Goal: Transaction & Acquisition: Purchase product/service

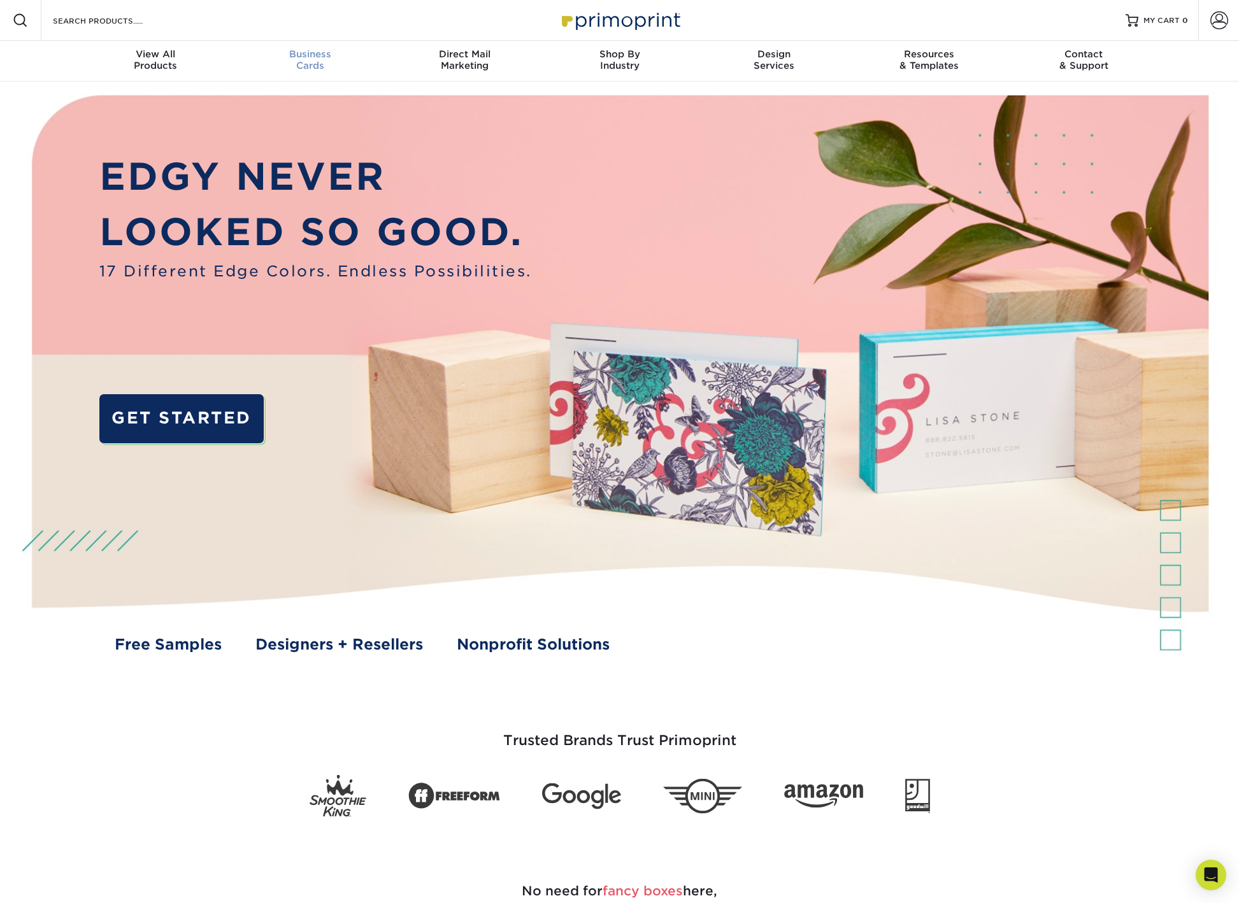
click at [307, 52] on span "Business" at bounding box center [310, 53] width 155 height 11
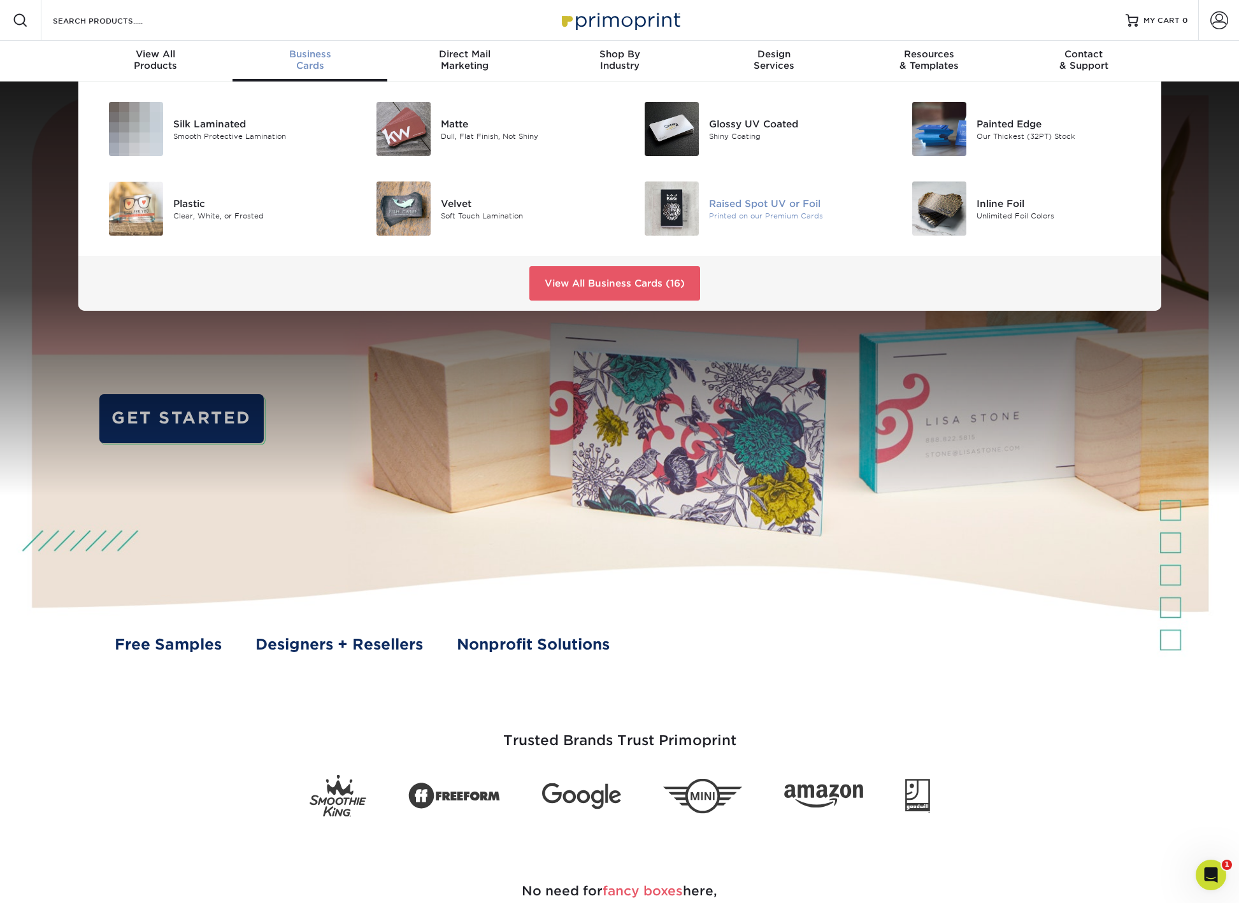
click at [763, 204] on div "Raised Spot UV or Foil" at bounding box center [793, 203] width 169 height 14
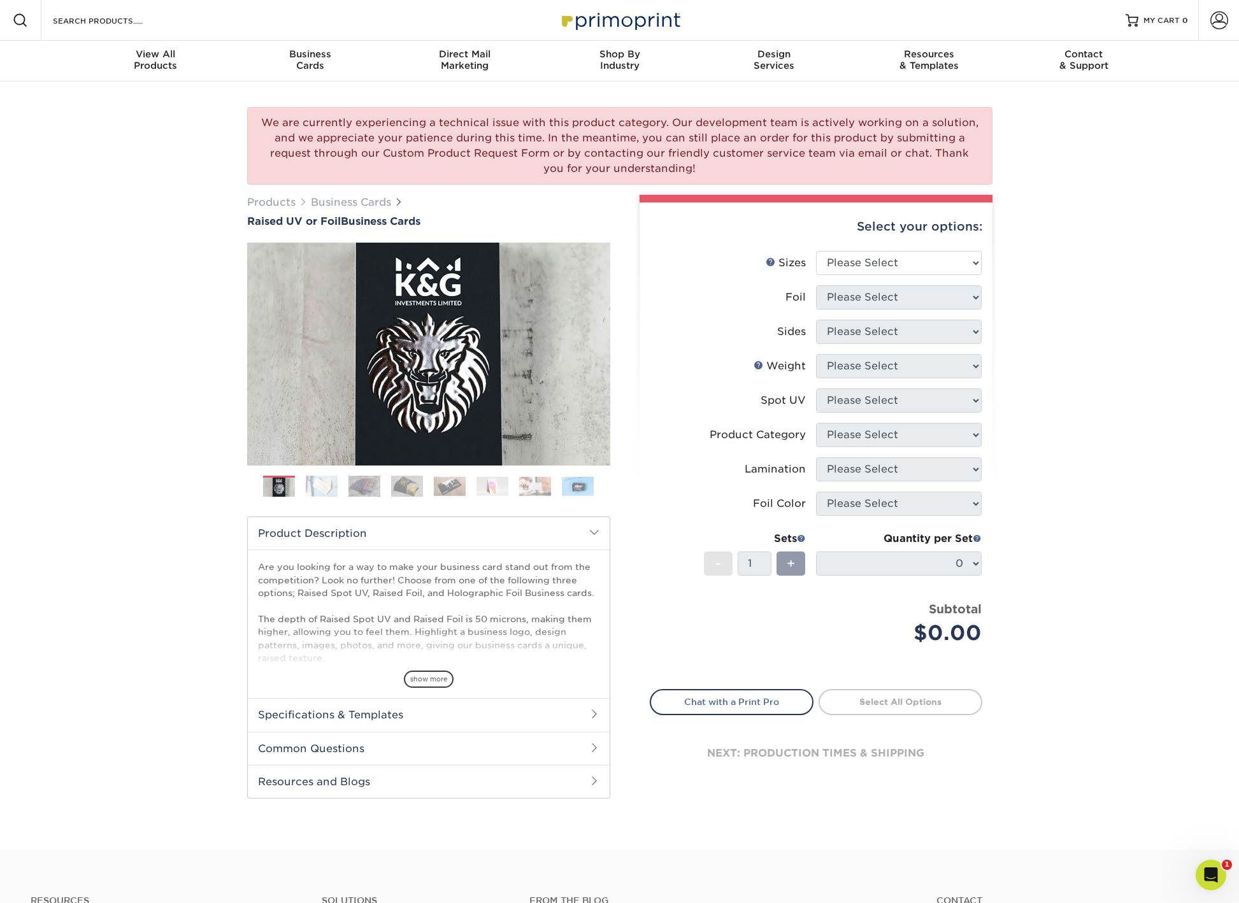
click at [413, 486] on img at bounding box center [407, 486] width 32 height 22
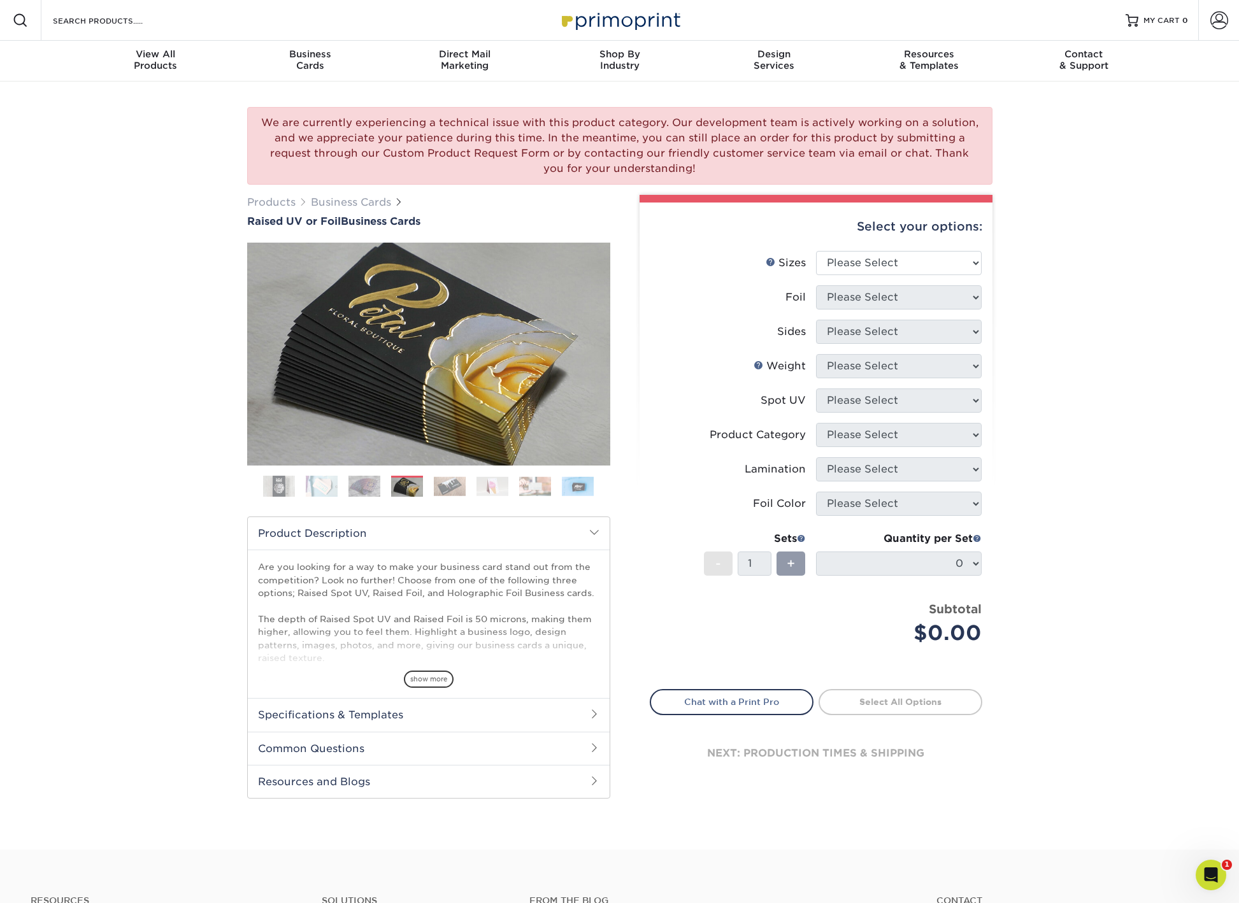
click at [458, 487] on img at bounding box center [450, 487] width 32 height 20
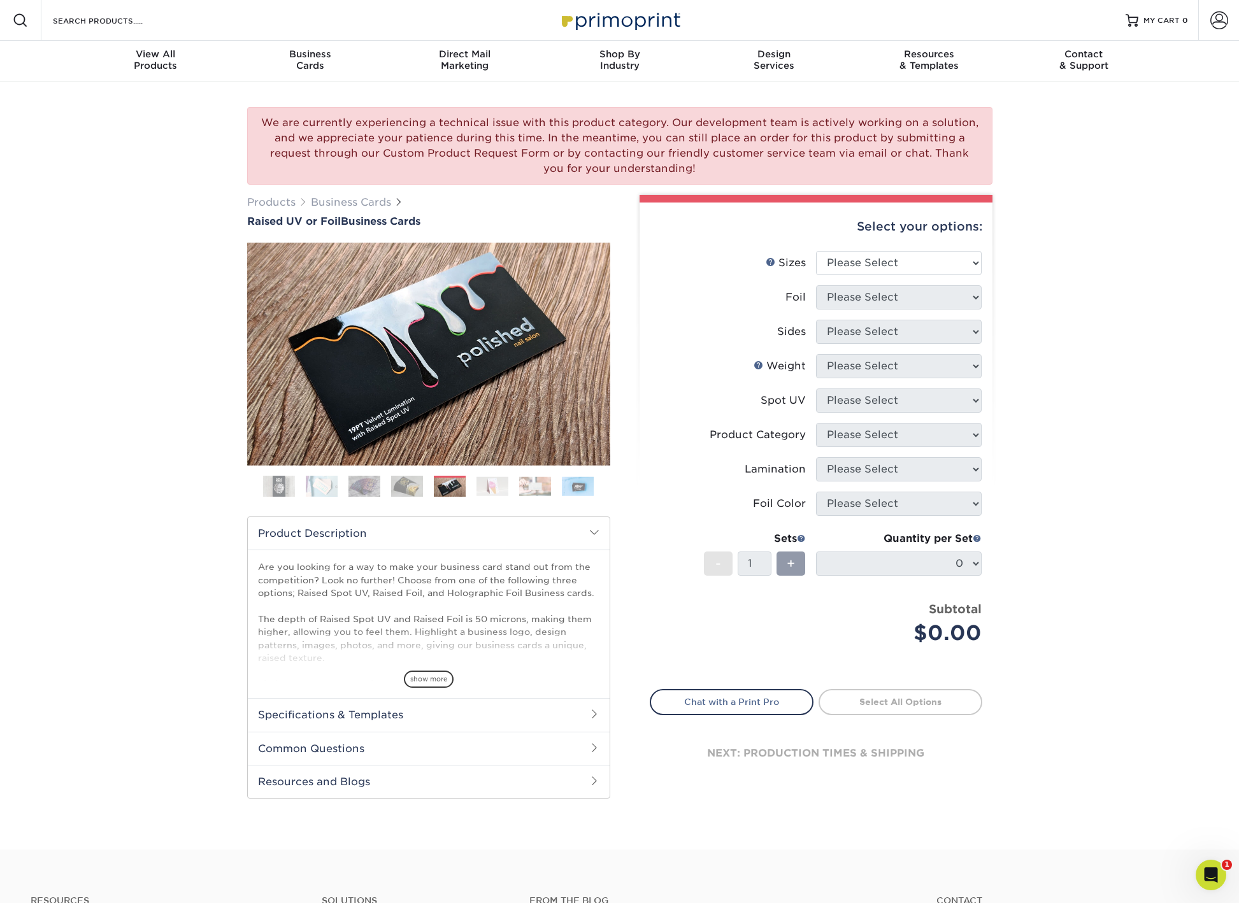
click at [485, 487] on img at bounding box center [493, 487] width 32 height 20
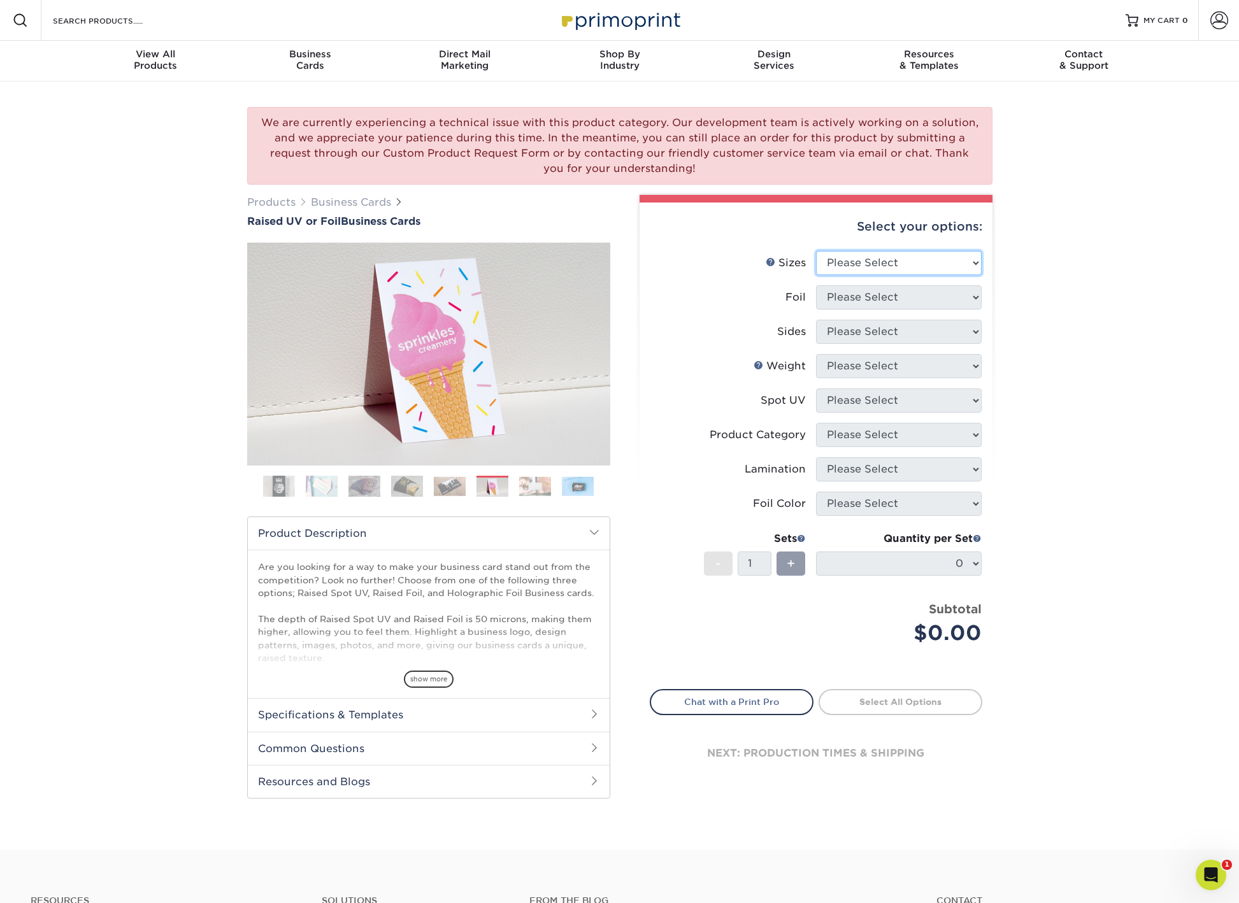
select select "2.00x3.50"
select select "1"
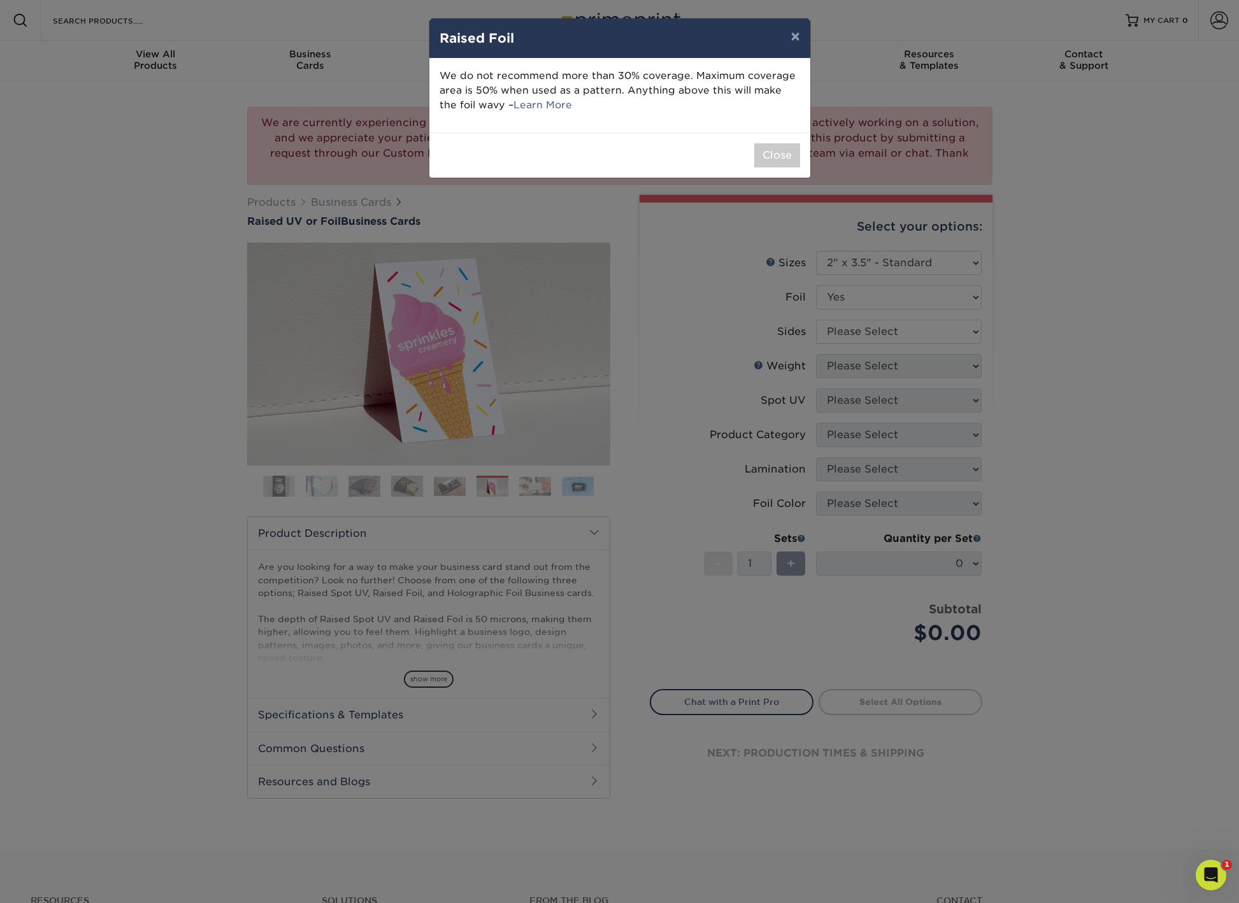
click at [866, 329] on div "× Raised Foil We do not recommend more than 30% coverage. Maximum coverage area…" at bounding box center [619, 451] width 1239 height 903
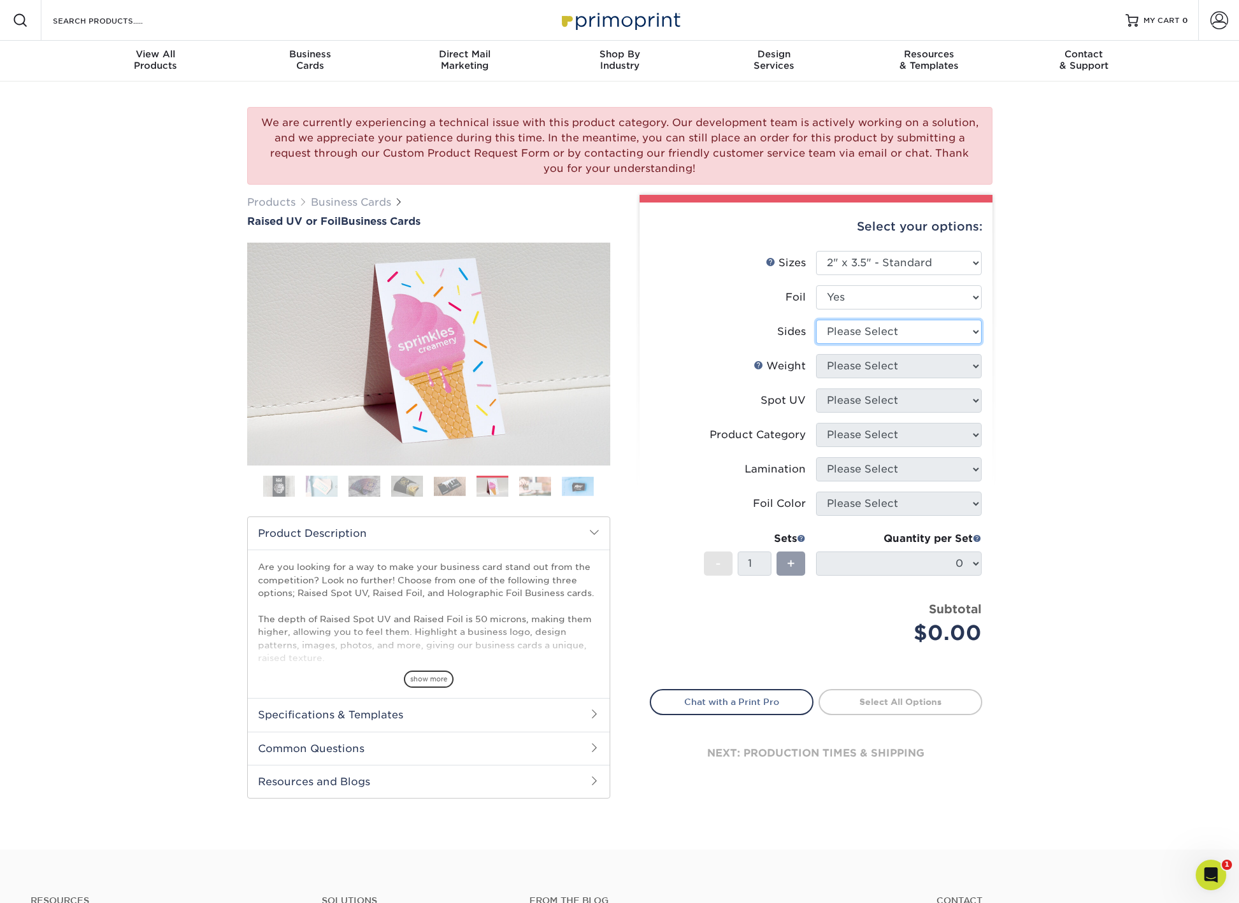
select select "34527644-b4fd-4ffb-9092-1318eefcd9d9"
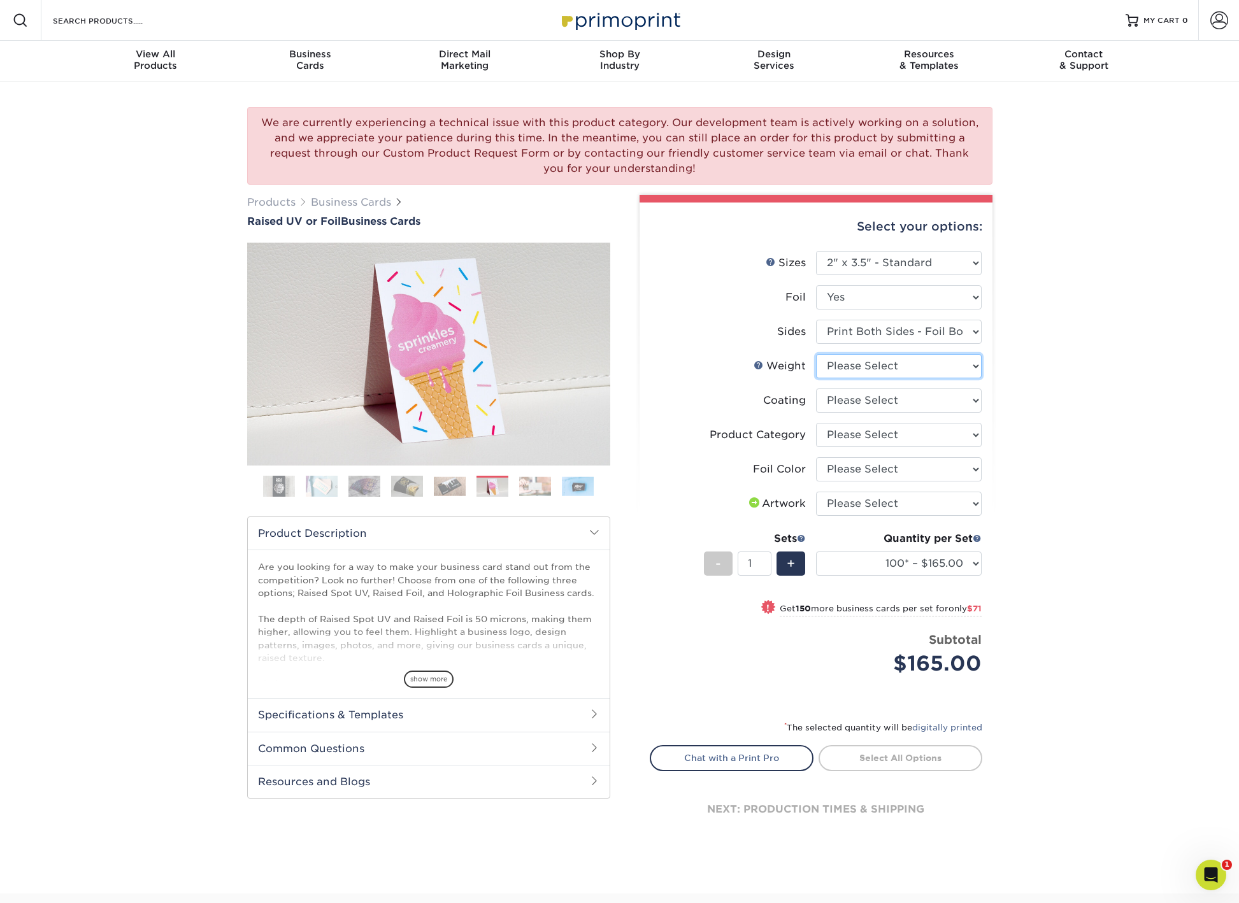
select select "16PT"
select select "3e7618de-abca-4bda-9f97-8b9129e913d8"
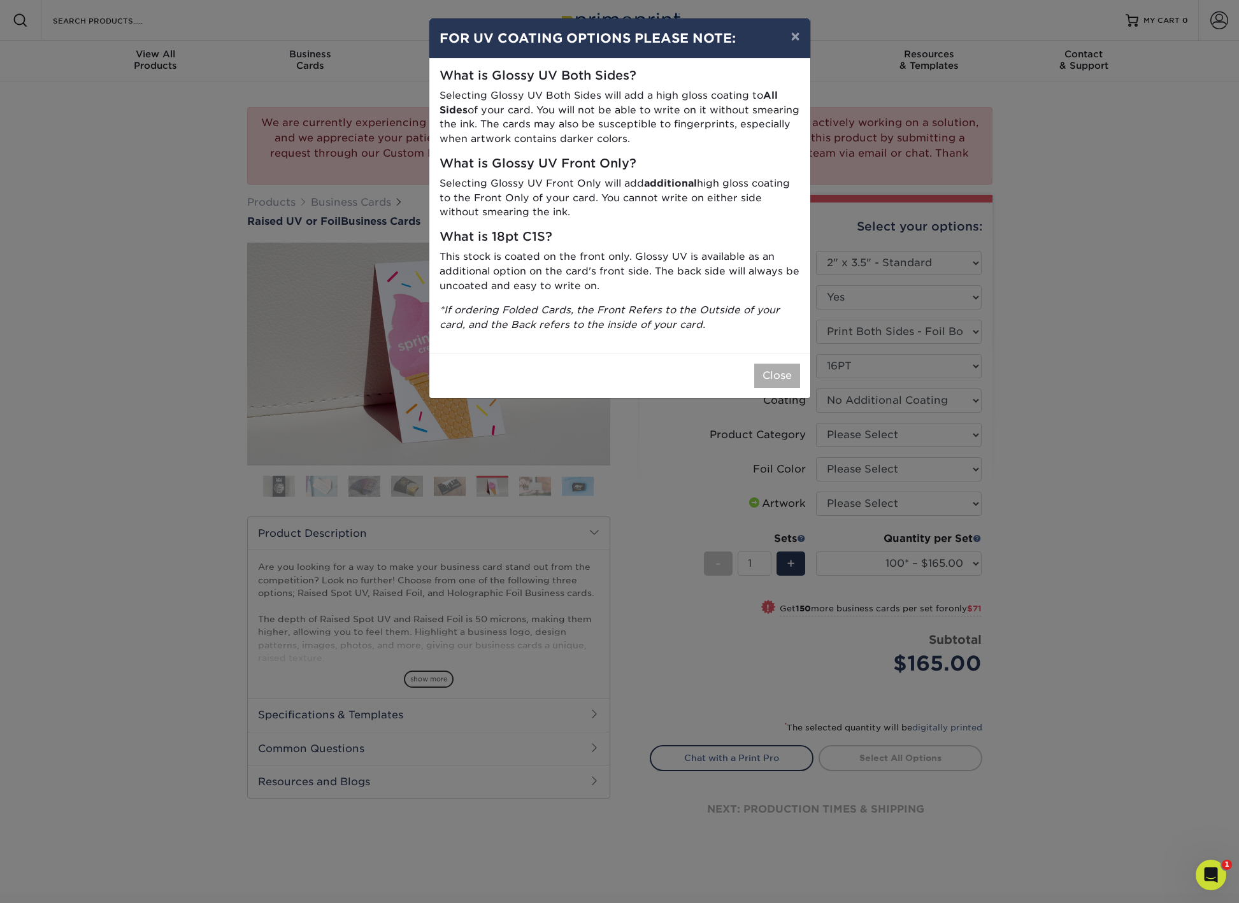
click at [766, 364] on button "Close" at bounding box center [777, 376] width 46 height 24
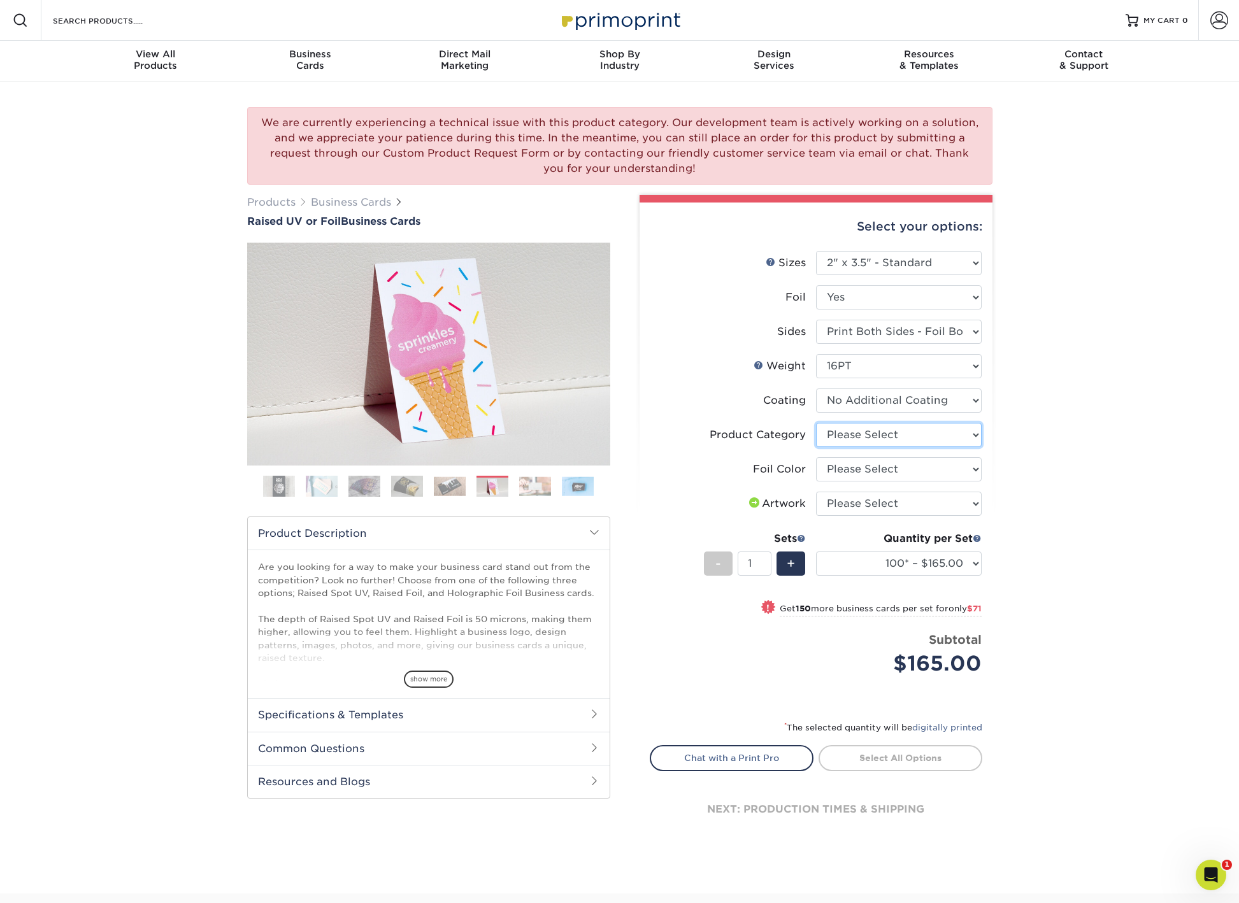
select select "3b5148f1-0588-4f88-a218-97bcfdce65c1"
select select "070be916-f238-4bbb-84b5-b64a15a64c9f"
